Goal: Transaction & Acquisition: Subscribe to service/newsletter

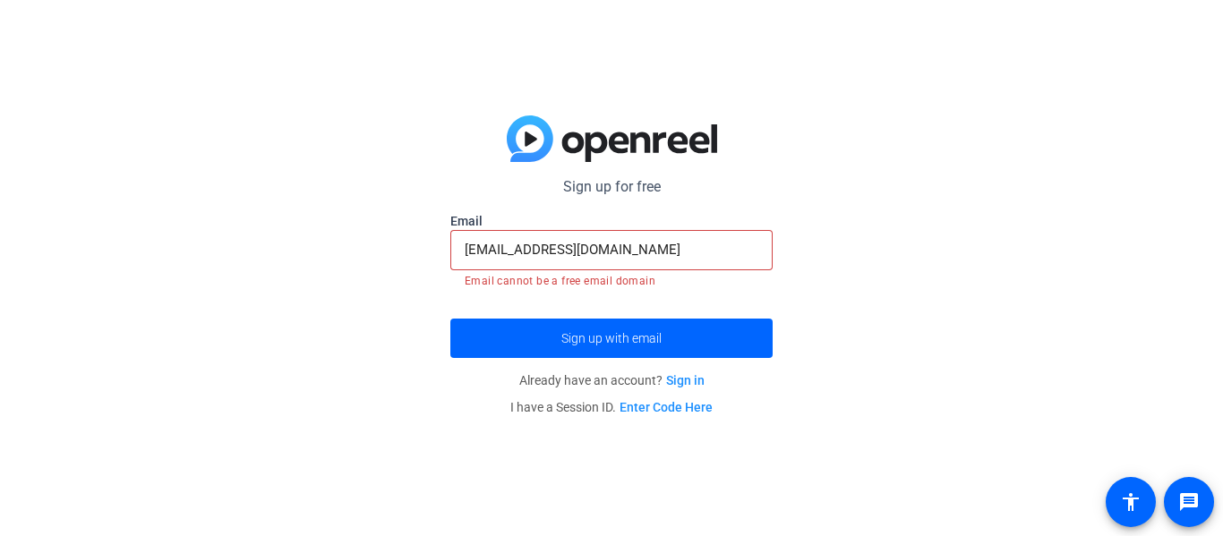
click at [695, 377] on link "Sign in" at bounding box center [685, 380] width 39 height 14
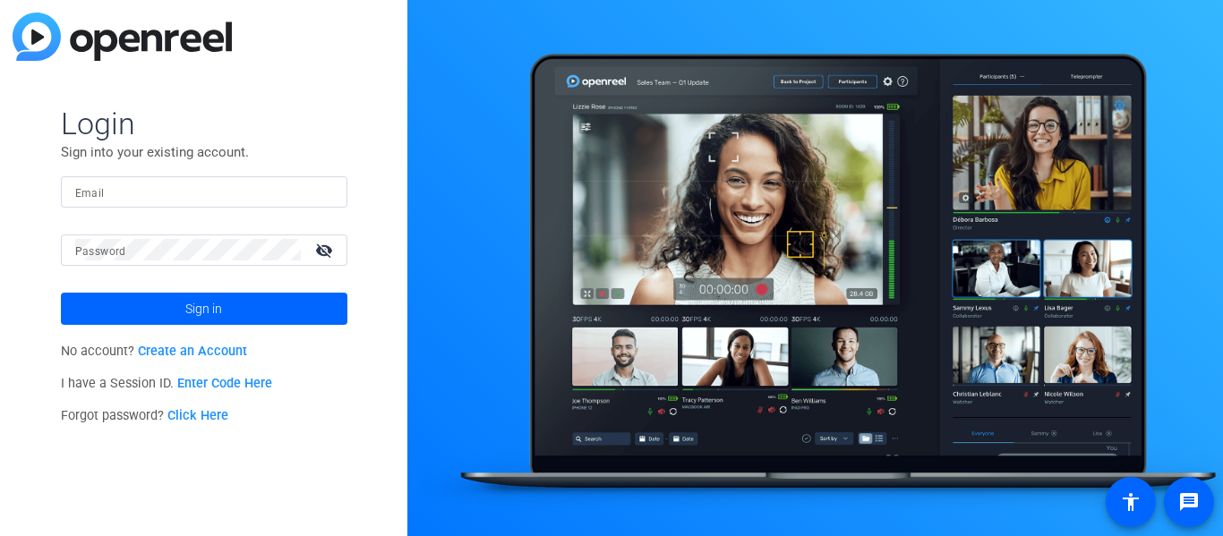
click at [241, 180] on div at bounding box center [204, 191] width 258 height 31
click at [241, 185] on input "Email" at bounding box center [204, 191] width 258 height 21
click at [238, 348] on link "Create an Account" at bounding box center [192, 351] width 109 height 15
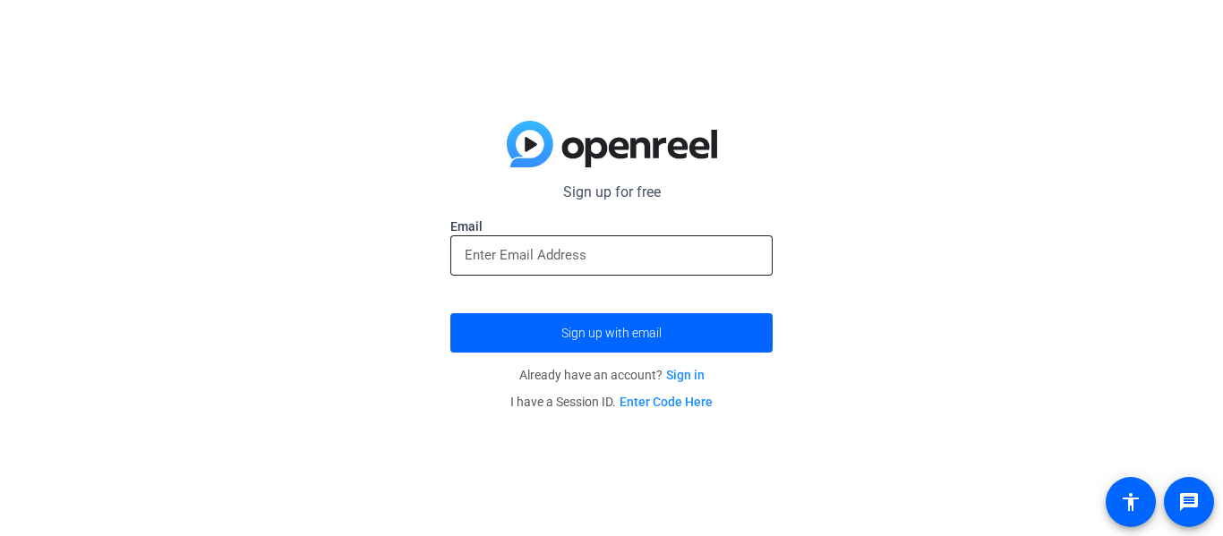
click at [594, 262] on input "email" at bounding box center [612, 255] width 294 height 21
type input "[EMAIL_ADDRESS][DOMAIN_NAME]"
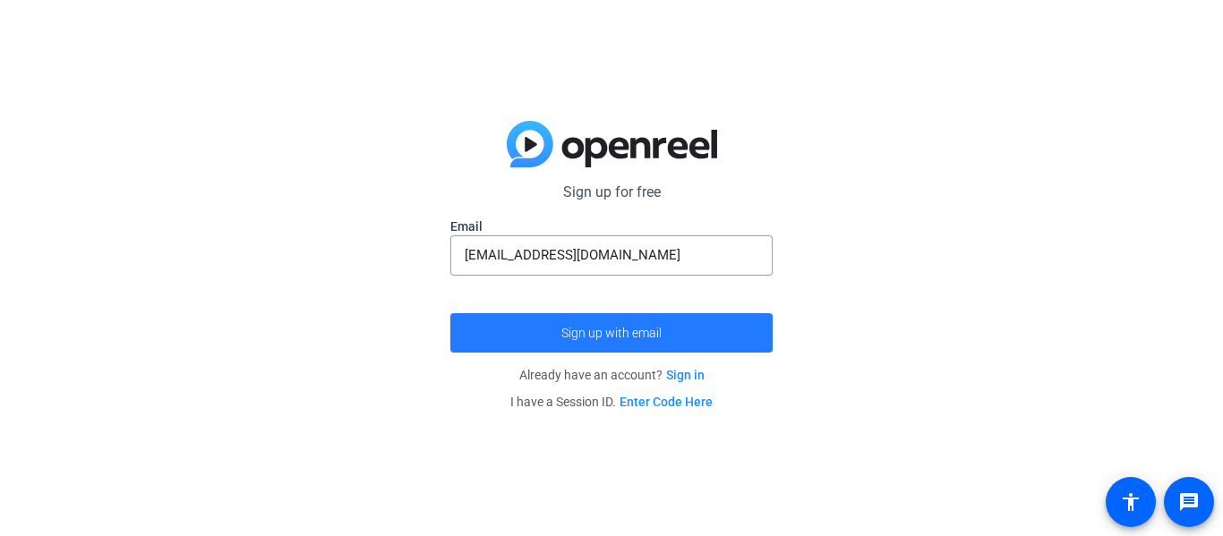
click at [617, 333] on span "Sign up with email" at bounding box center [612, 333] width 100 height 0
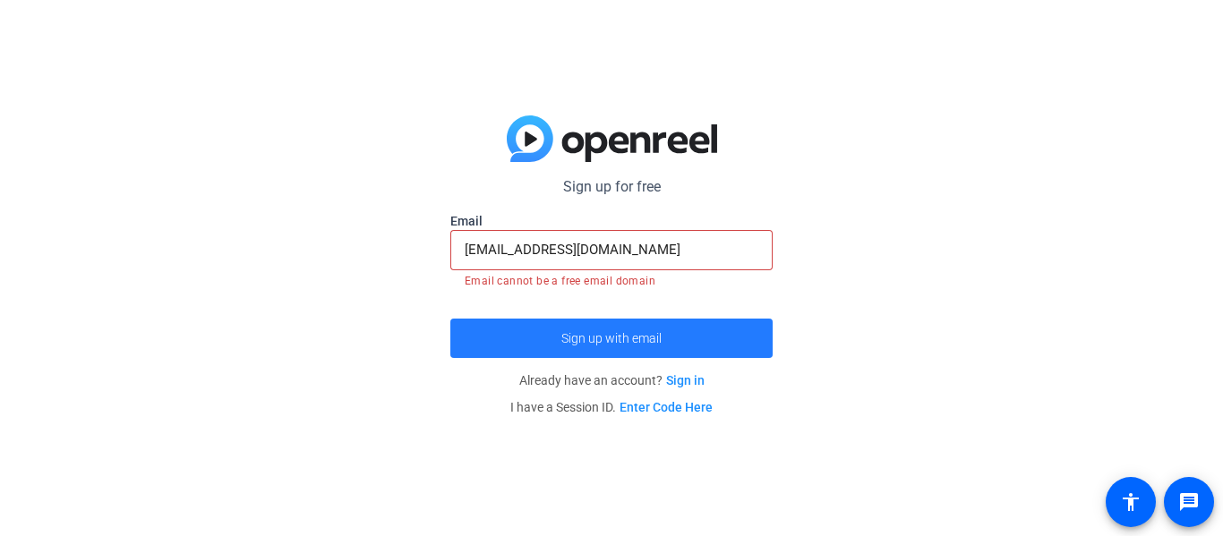
click at [617, 339] on span "Sign up with email" at bounding box center [612, 339] width 100 height 0
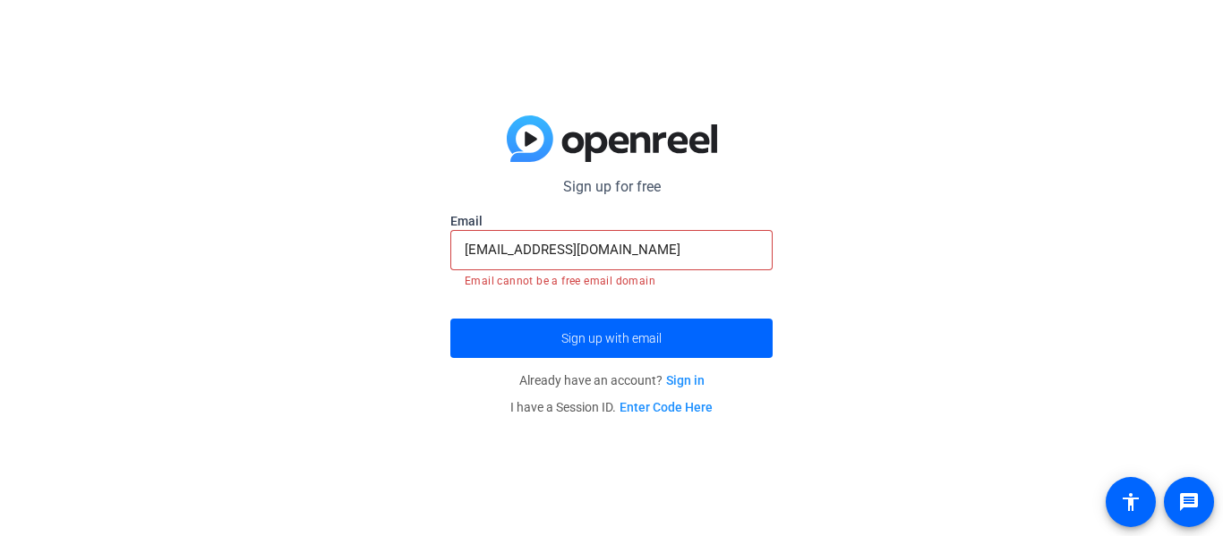
click at [678, 380] on link "Sign in" at bounding box center [685, 380] width 39 height 14
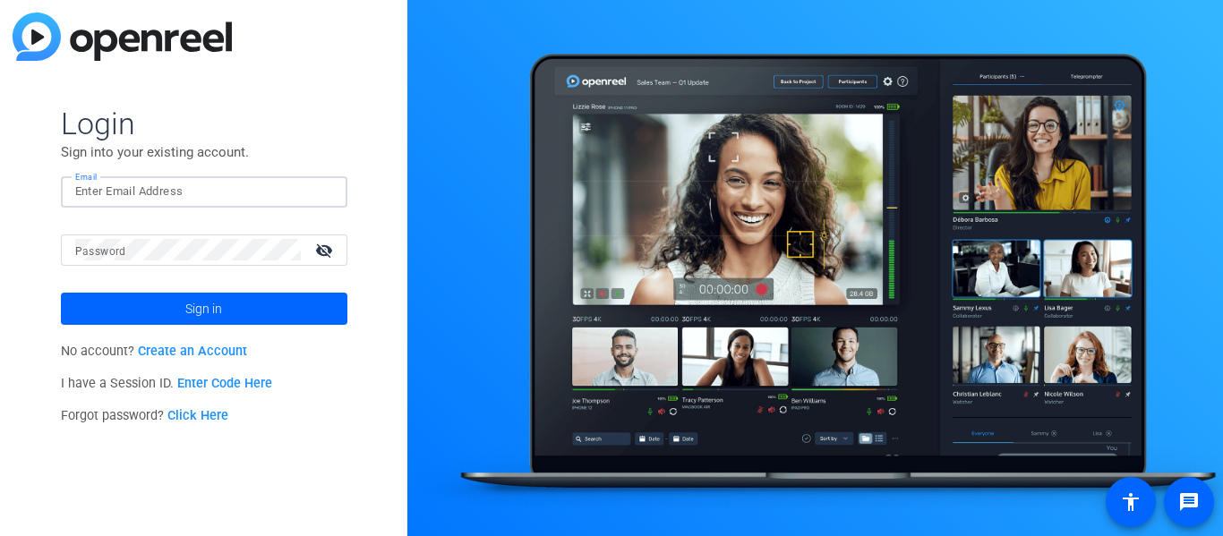
click at [205, 189] on input "Email" at bounding box center [204, 191] width 258 height 21
type input "[EMAIL_ADDRESS][DOMAIN_NAME]"
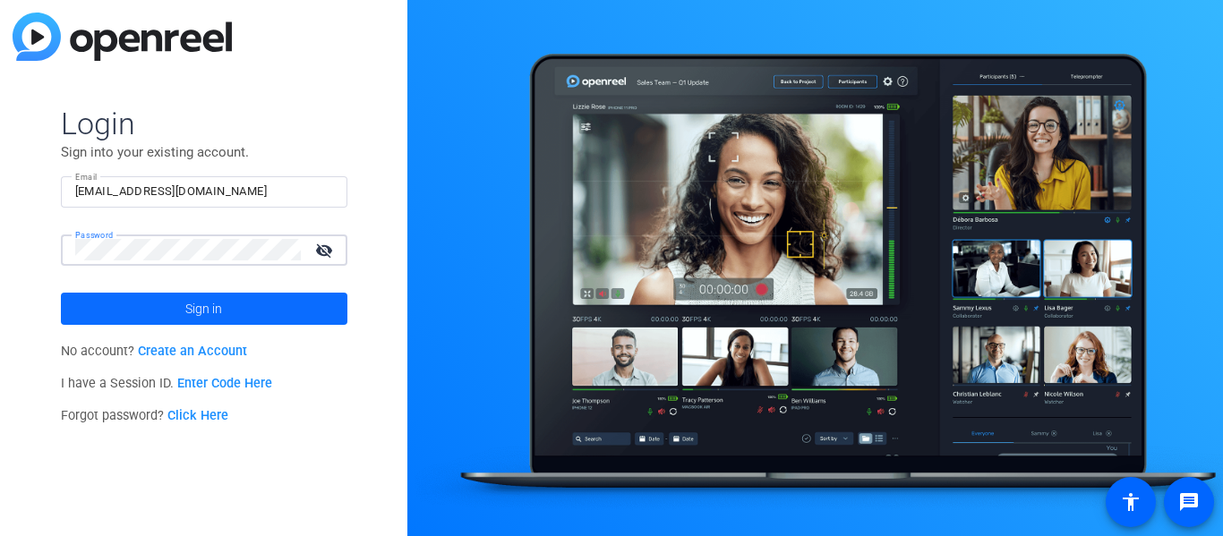
click at [219, 315] on span "Sign in" at bounding box center [203, 309] width 37 height 45
